Goal: Task Accomplishment & Management: Manage account settings

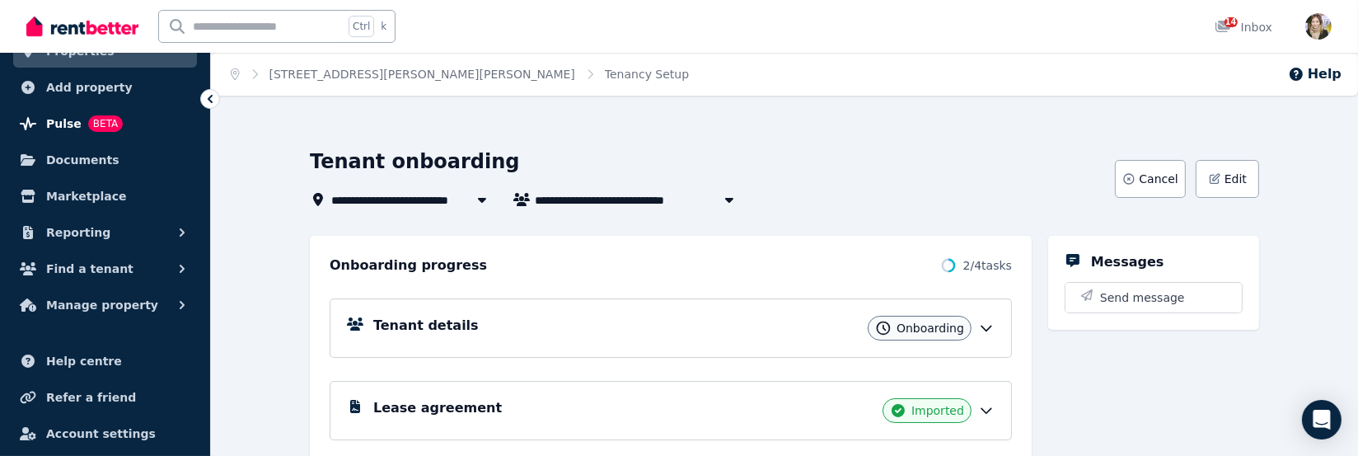
scroll to position [115, 0]
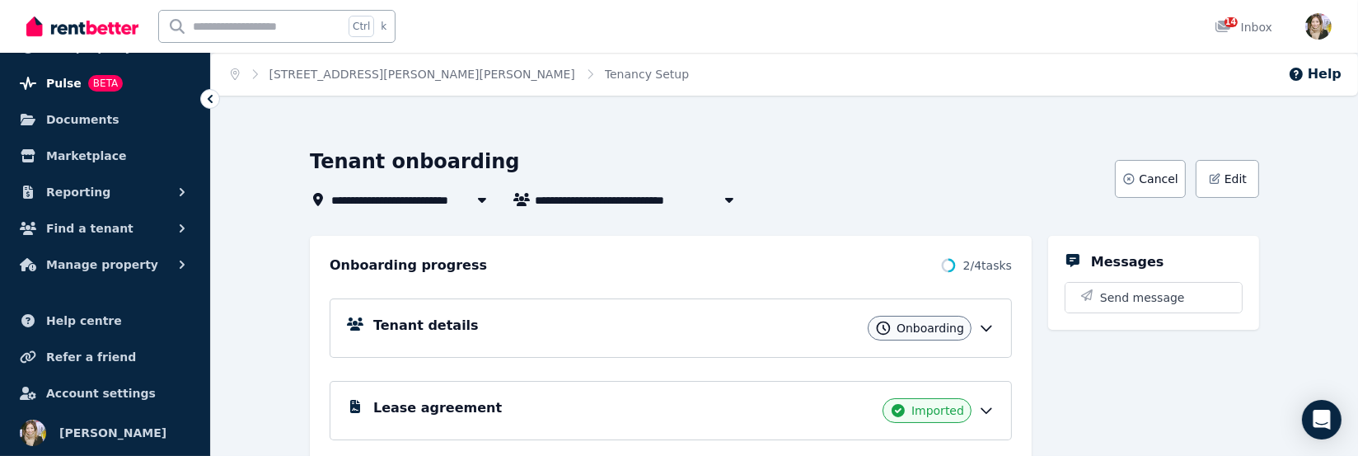
click at [59, 74] on span "Pulse" at bounding box center [63, 83] width 35 height 20
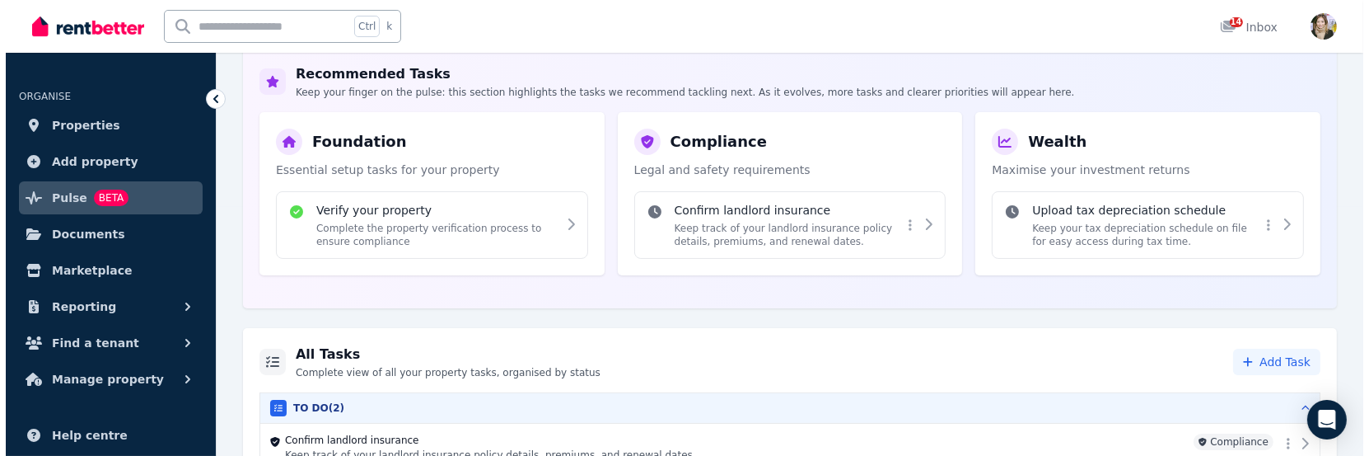
scroll to position [224, 0]
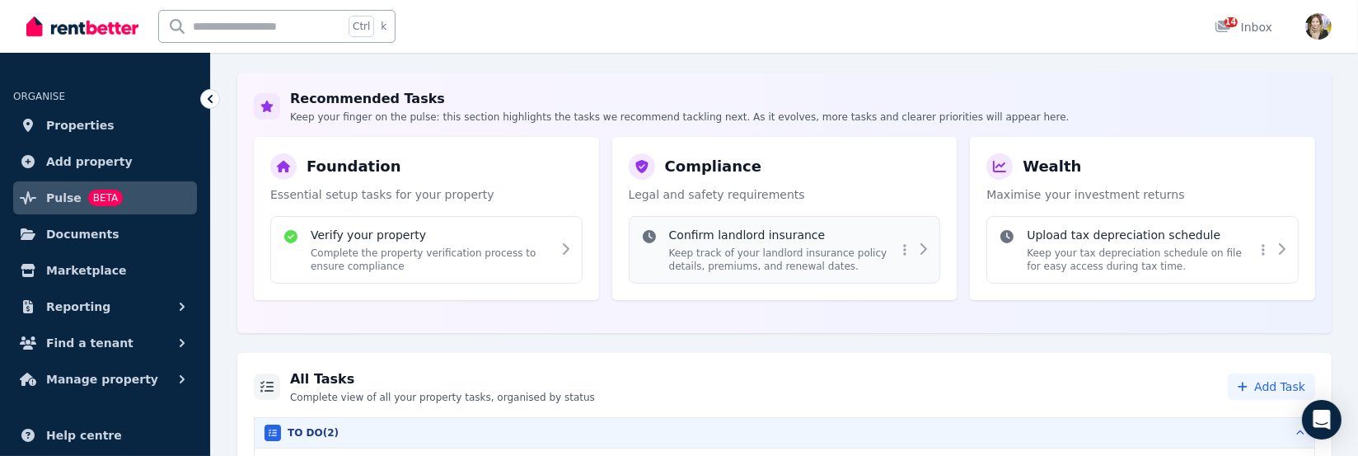
click at [730, 246] on p "Keep track of your landlord insurance policy details, premiums, and renewal dat…" at bounding box center [783, 259] width 228 height 26
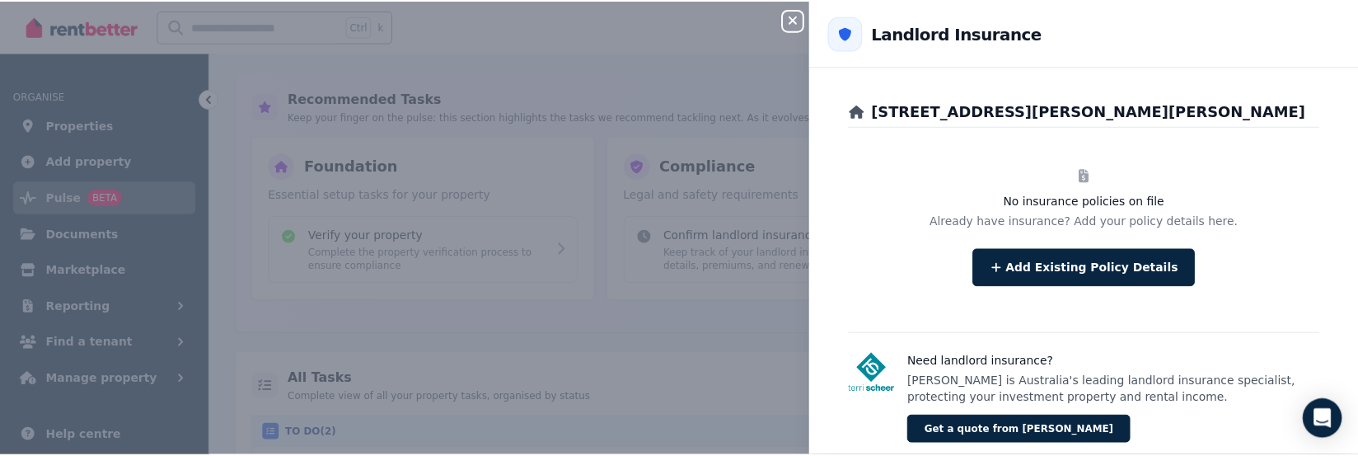
scroll to position [0, 0]
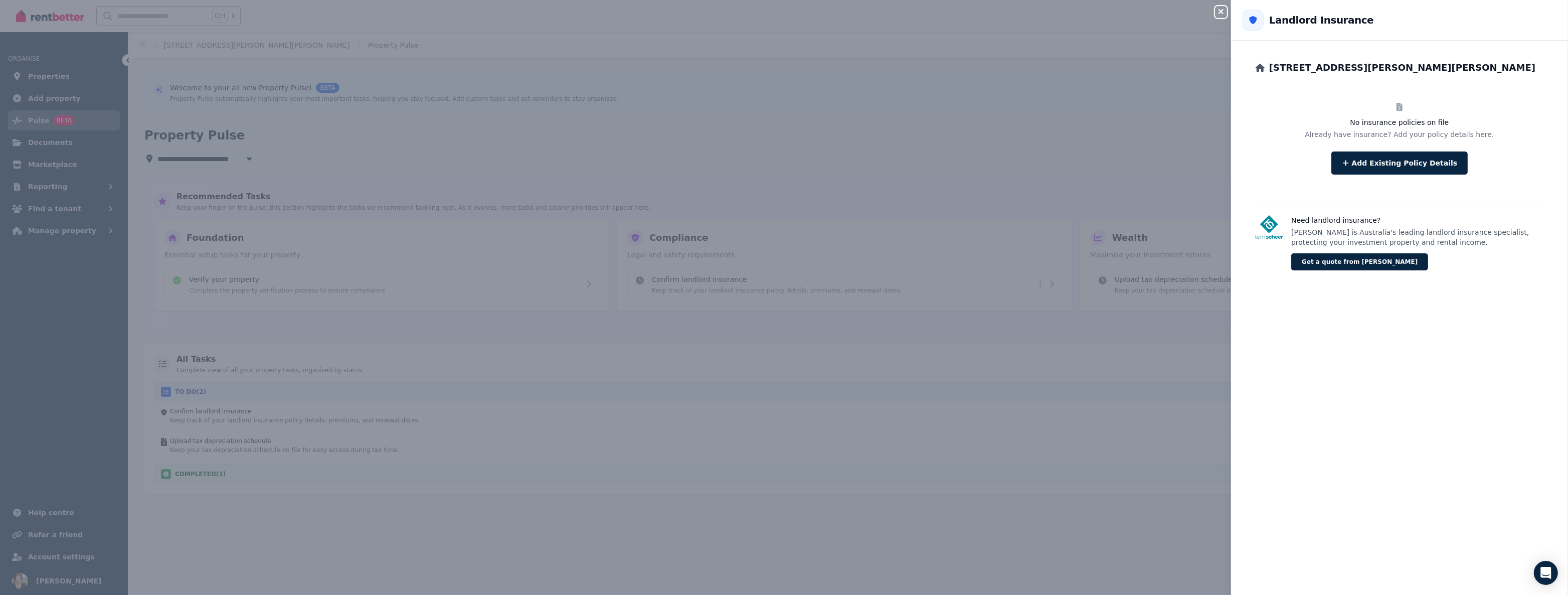
click at [57, 76] on div "Close panel Back to Landlord Insurance [STREET_ADDRESS][PERSON_NAME][PERSON_NAM…" at bounding box center [784, 297] width 1568 height 595
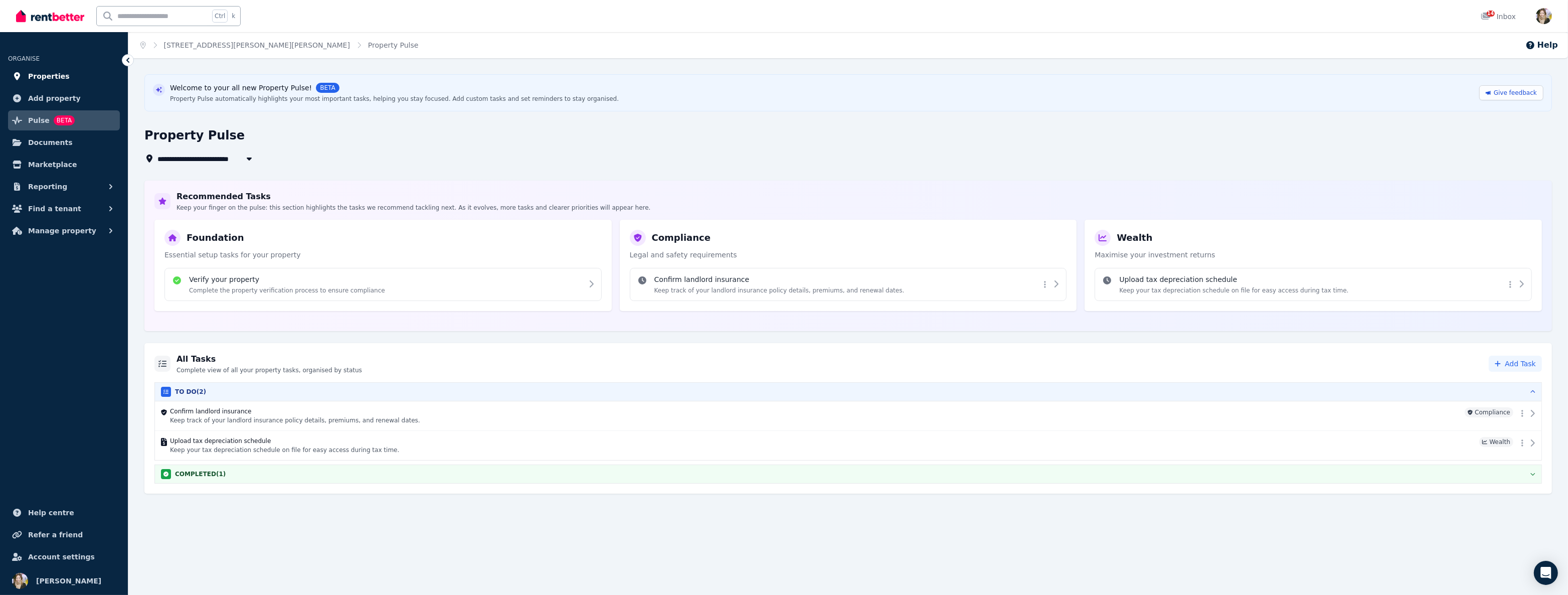
click at [71, 79] on link "Properties" at bounding box center [64, 76] width 112 height 20
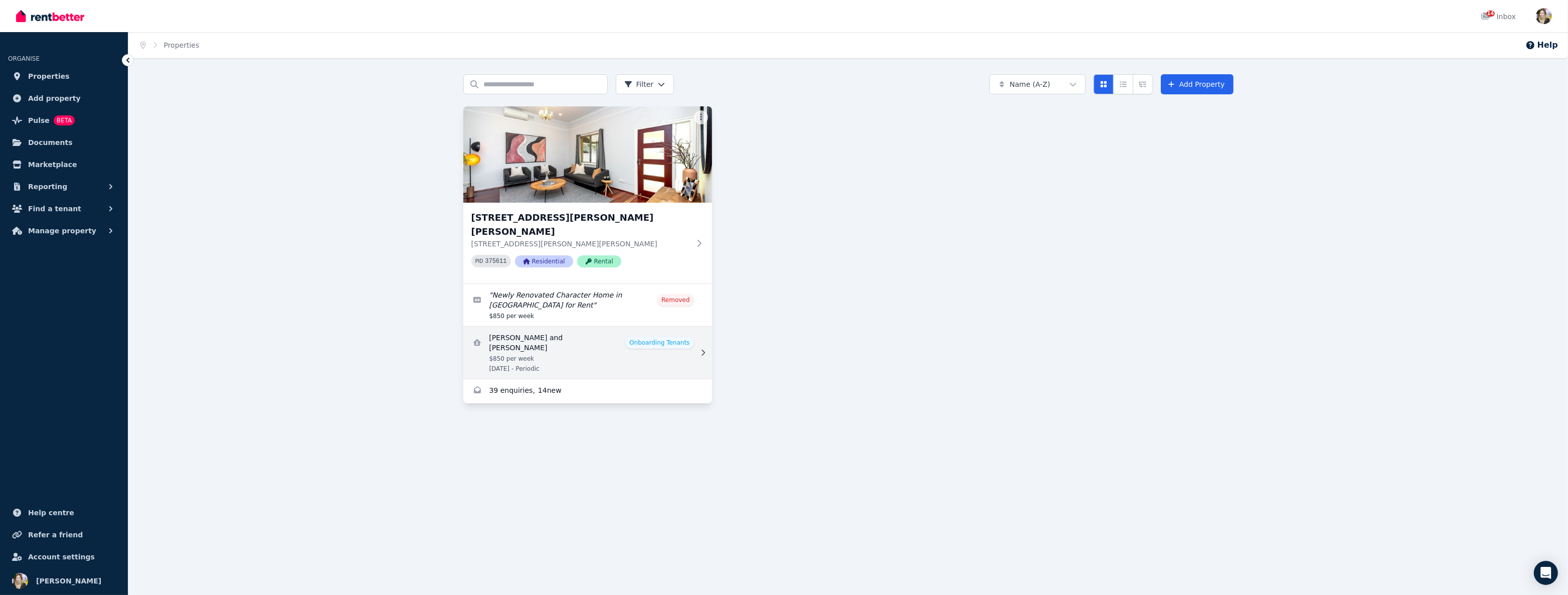
click at [652, 277] on link "View details for Haroon Rasheed and Nida Mehvish" at bounding box center [587, 353] width 249 height 52
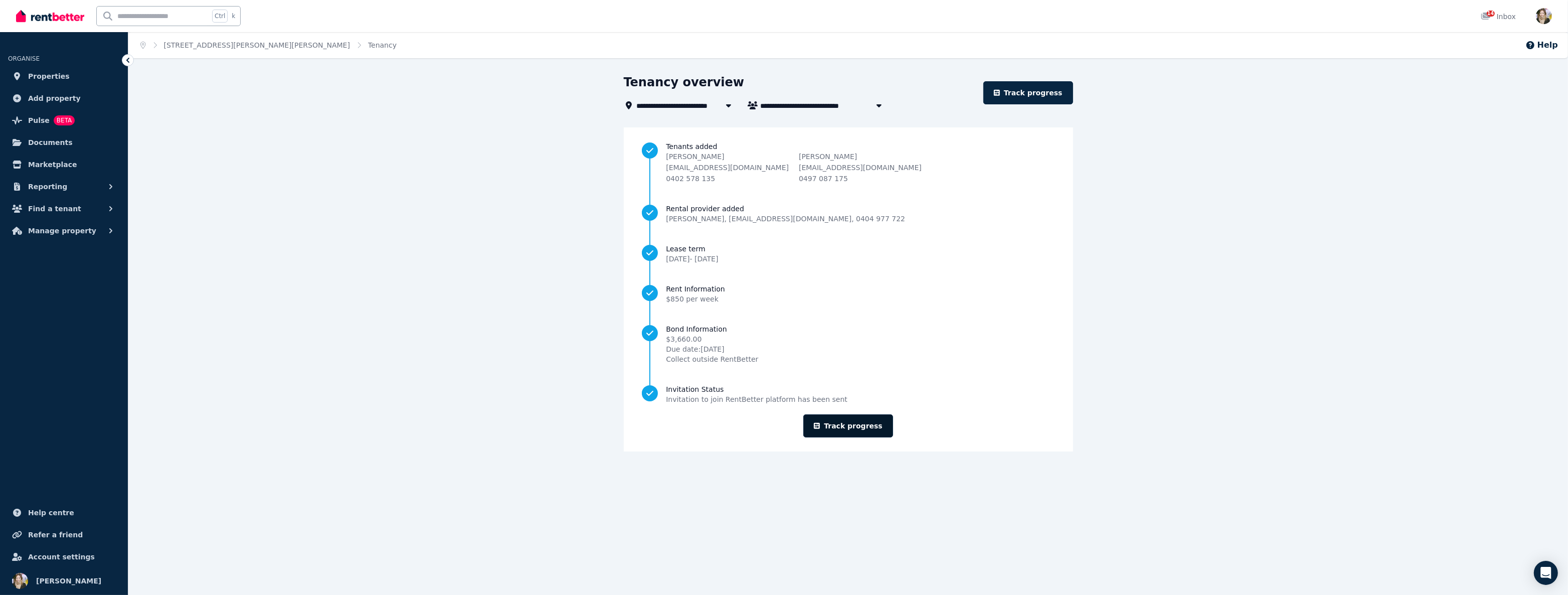
click at [826, 277] on link "Track progress" at bounding box center [848, 426] width 89 height 23
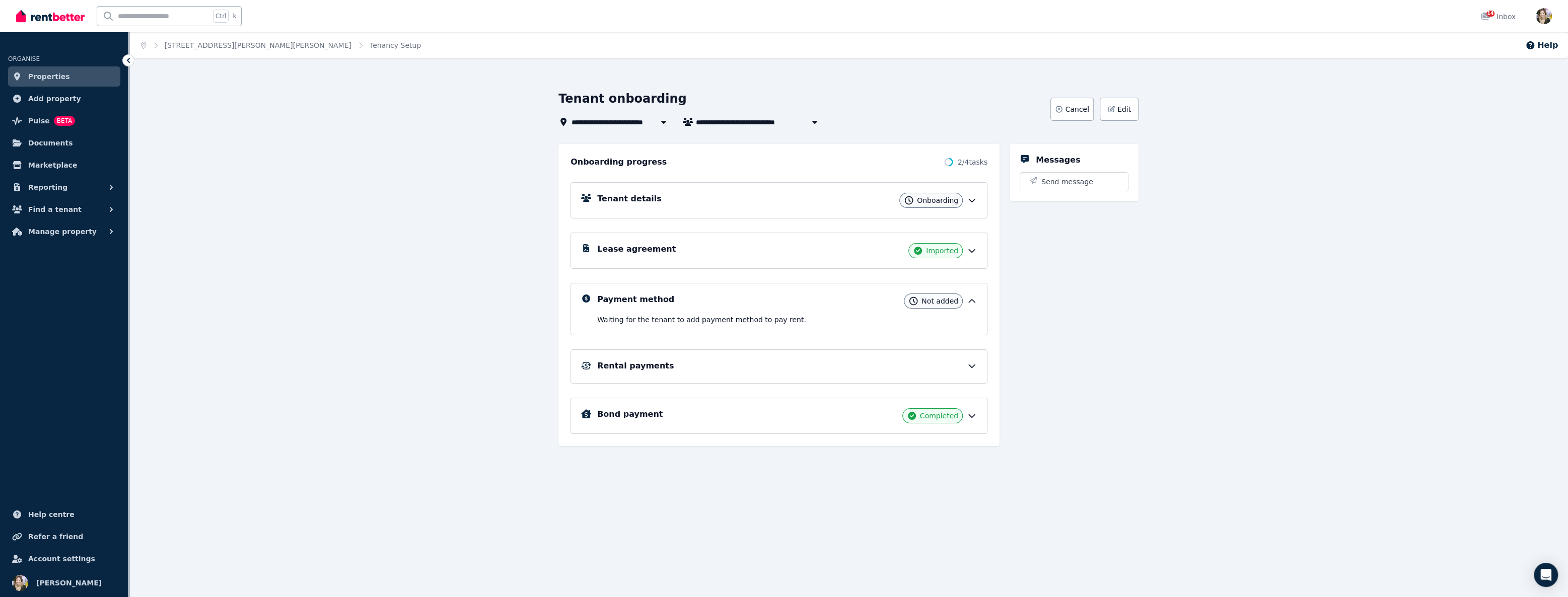
click at [830, 278] on div "Rental payments" at bounding box center [787, 366] width 380 height 12
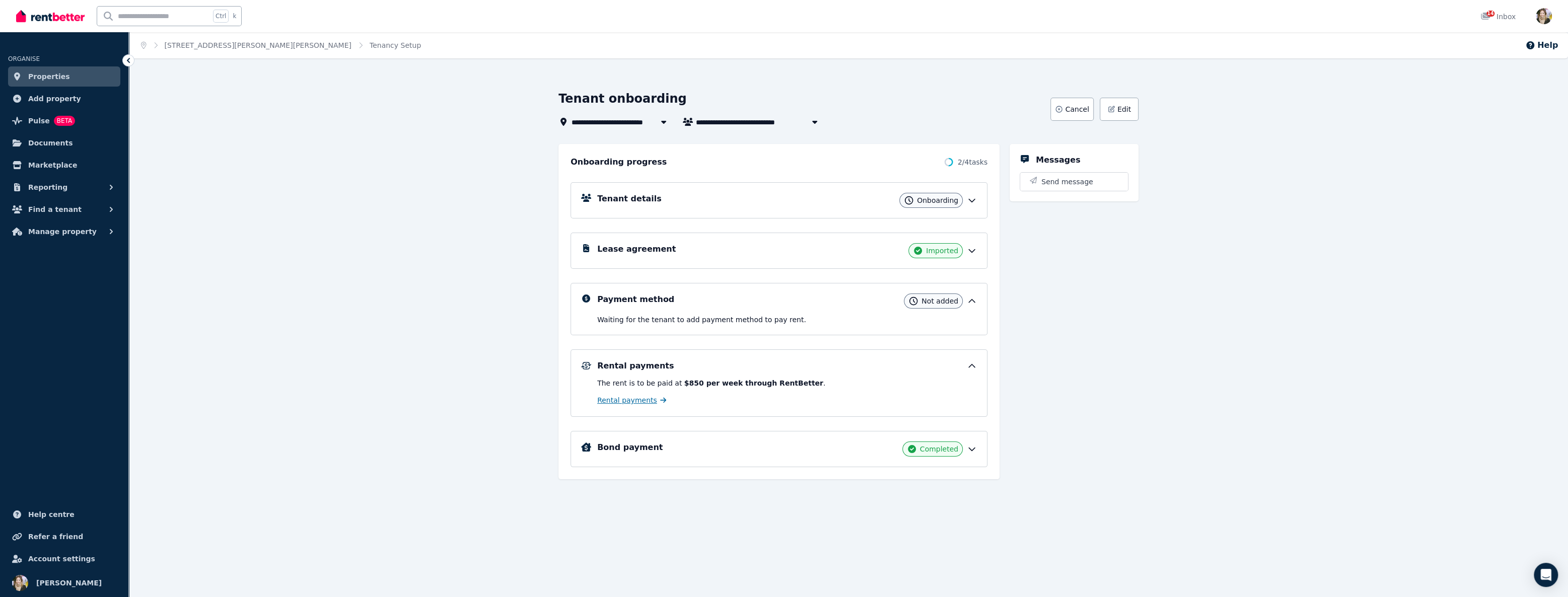
click at [630, 278] on span "Rental payments" at bounding box center [627, 400] width 60 height 10
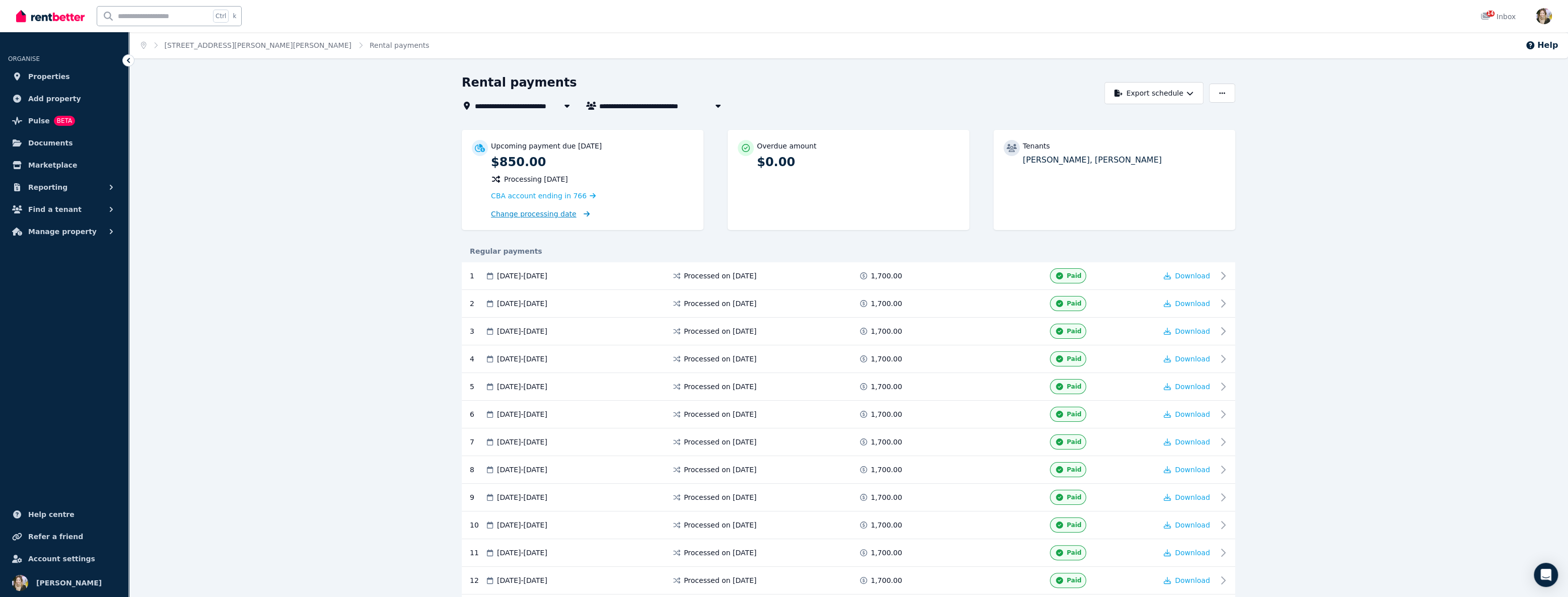
click at [538, 213] on span "Change processing date" at bounding box center [534, 214] width 86 height 10
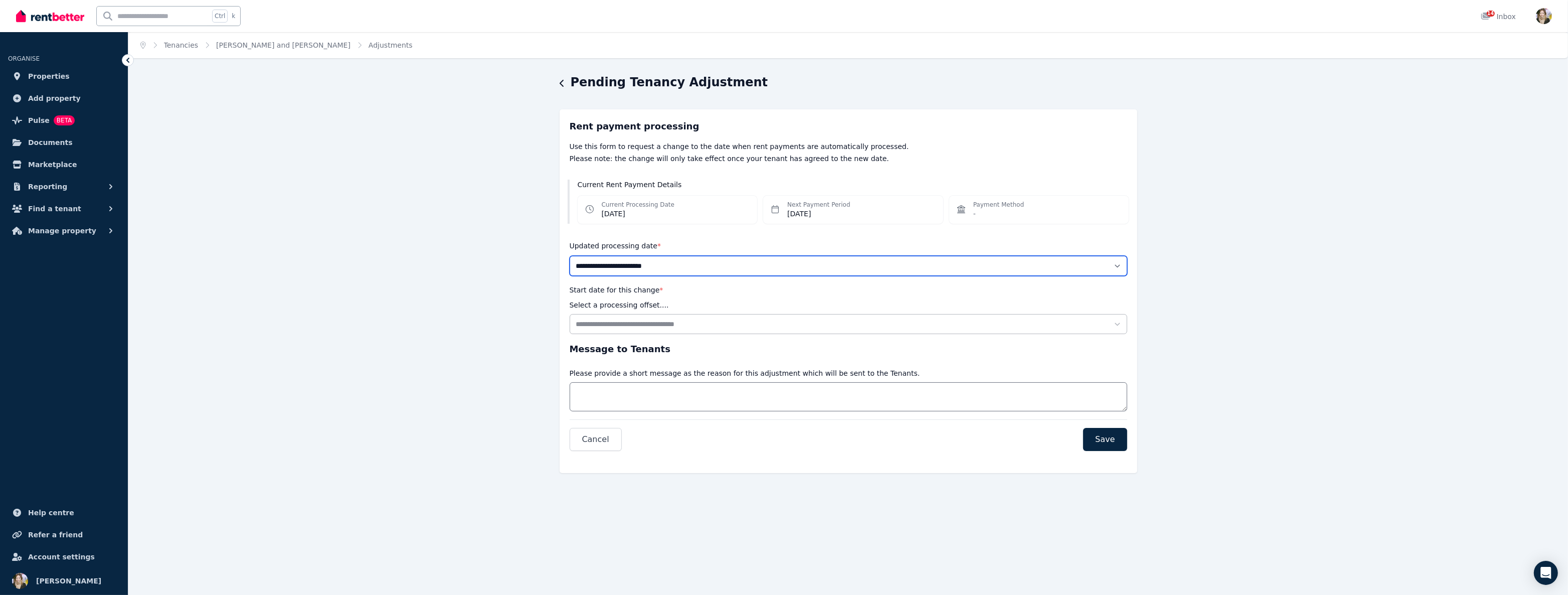
click at [645, 269] on select "**********" at bounding box center [849, 266] width 558 height 20
click at [678, 224] on div "Current Rent Payment Details Current Processing Date [DATE] Next Payment Period…" at bounding box center [848, 202] width 578 height 60
click at [665, 211] on dd "[DATE]" at bounding box center [638, 214] width 72 height 10
click at [662, 211] on dd "[DATE]" at bounding box center [638, 214] width 72 height 10
click at [826, 220] on div "Payment Method -" at bounding box center [1039, 209] width 180 height 28
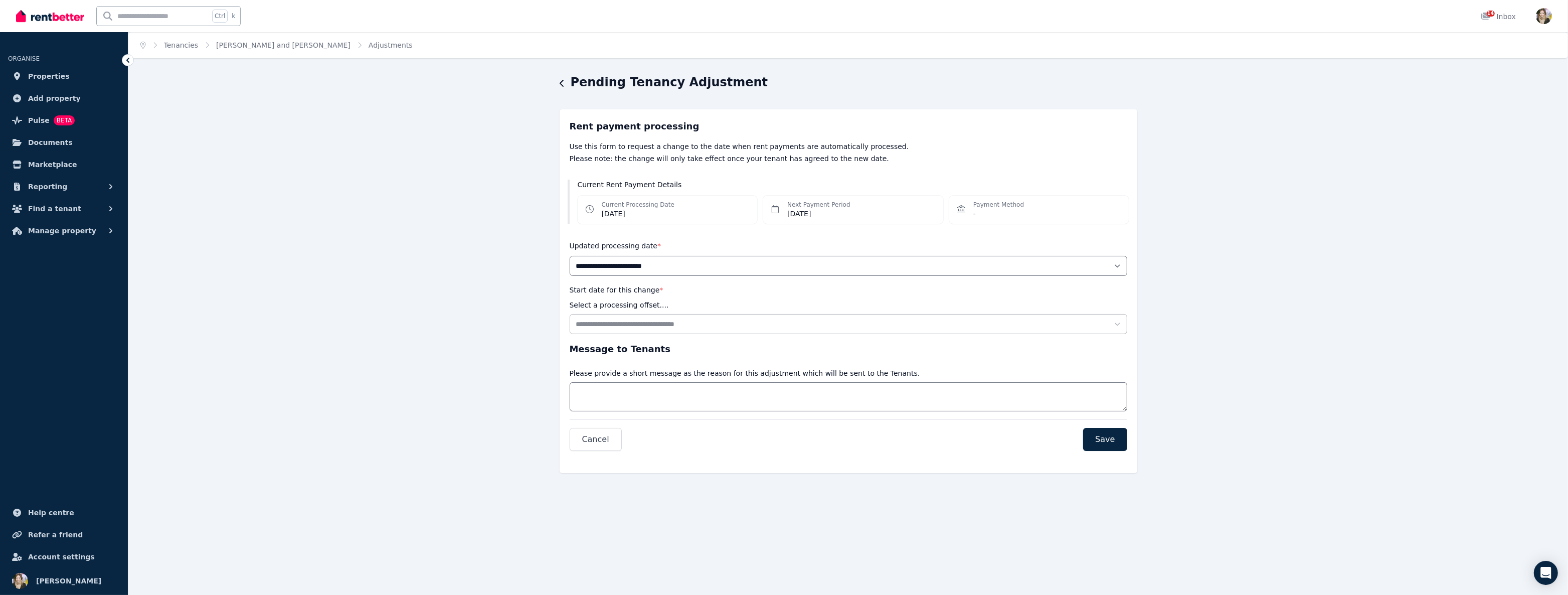
click at [826, 216] on dd "-" at bounding box center [998, 214] width 51 height 10
click at [566, 80] on div "Pending Tenancy Adjustment" at bounding box center [845, 83] width 572 height 19
